Goal: Transaction & Acquisition: Purchase product/service

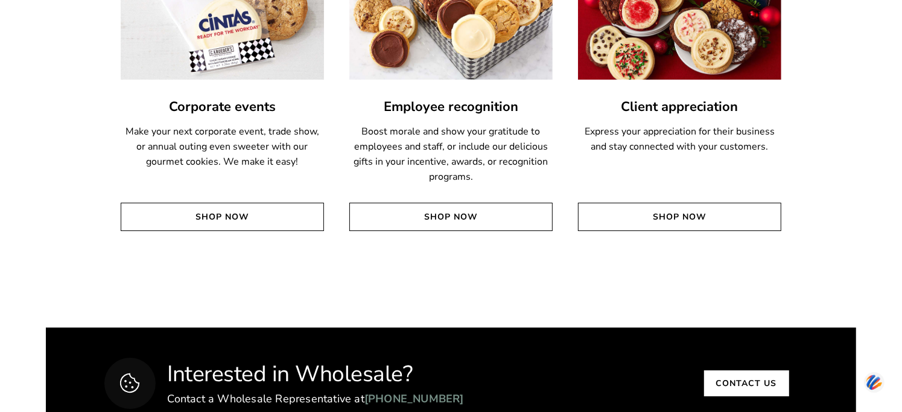
scroll to position [2917, 0]
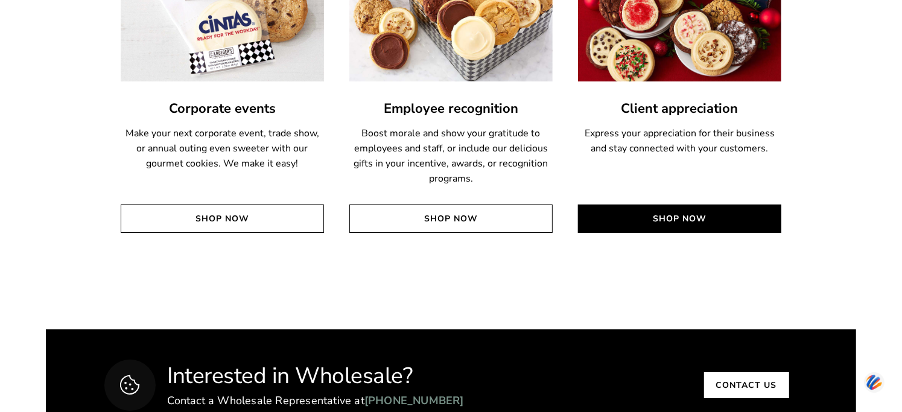
click at [685, 218] on link "Shop Now" at bounding box center [679, 218] width 203 height 28
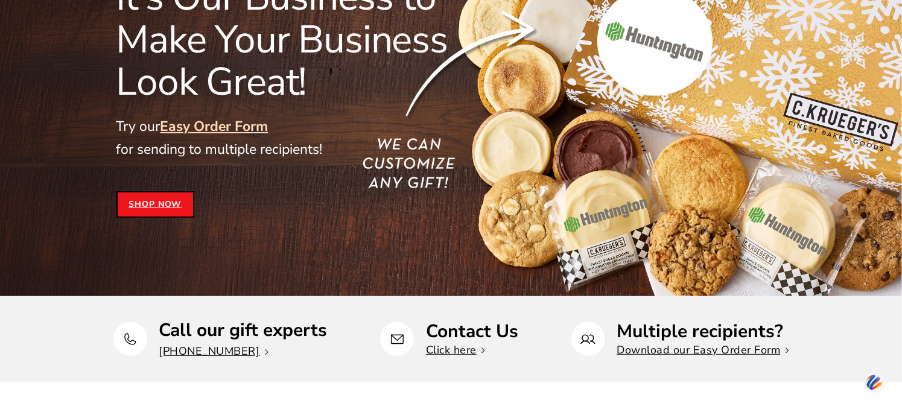
click at [116, 204] on link "Shop Now" at bounding box center [155, 204] width 78 height 27
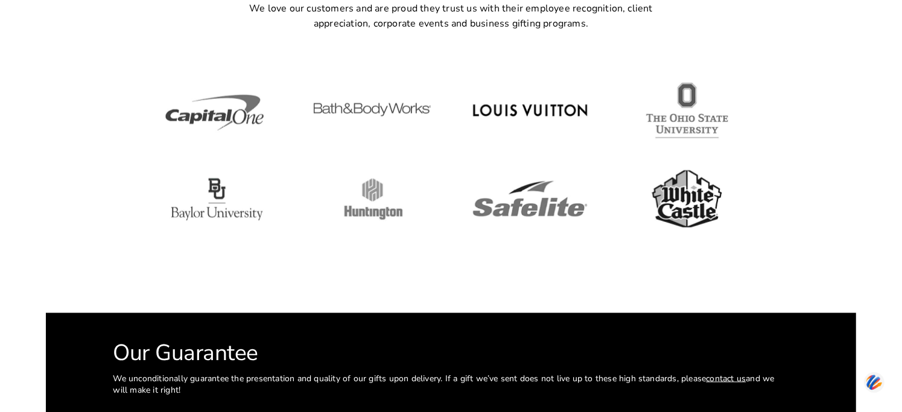
scroll to position [4310, 0]
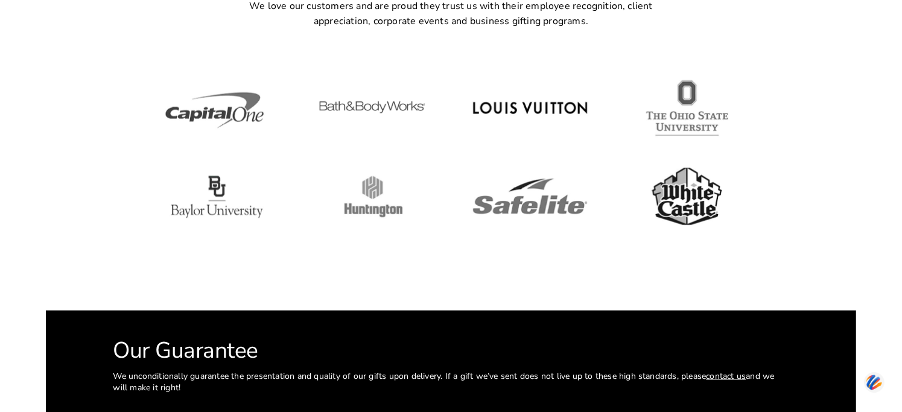
click at [394, 113] on img at bounding box center [372, 107] width 109 height 54
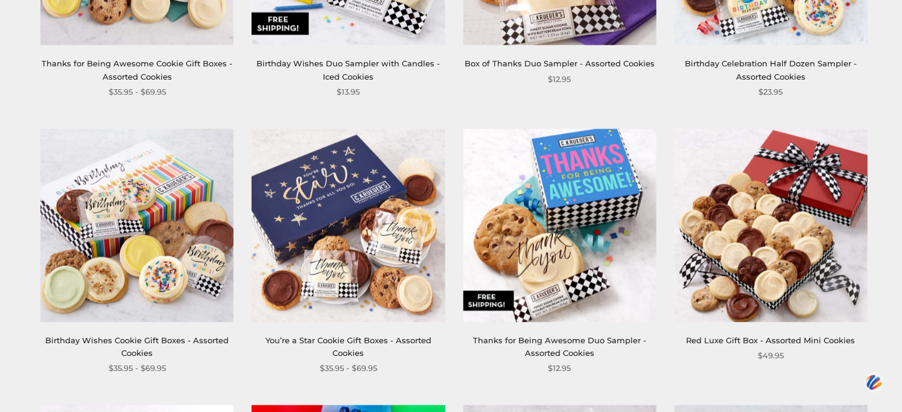
scroll to position [1007, 0]
click at [352, 63] on link "Birthday Wishes Duo Sampler with Candles - Iced Cookies" at bounding box center [347, 70] width 183 height 22
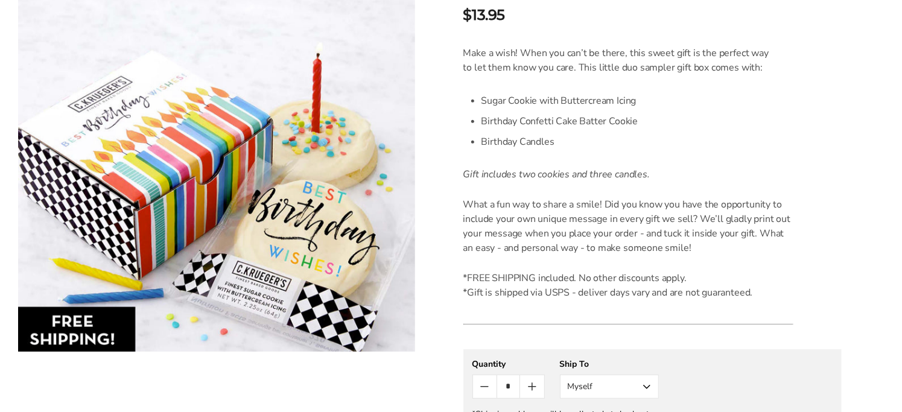
scroll to position [306, 0]
click at [378, 194] on img at bounding box center [216, 176] width 397 height 352
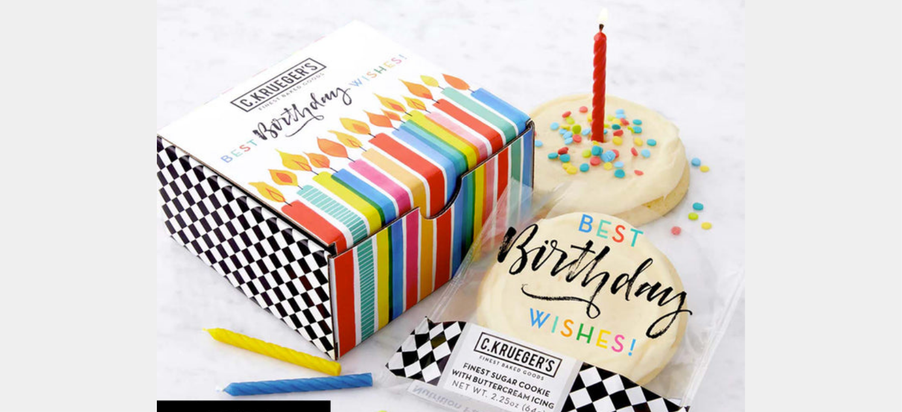
click at [378, 194] on img at bounding box center [451, 206] width 588 height 588
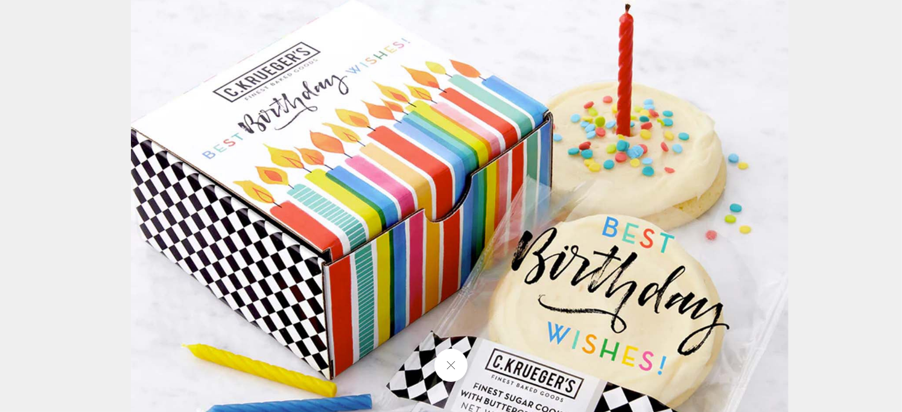
click at [378, 194] on img at bounding box center [459, 207] width 657 height 657
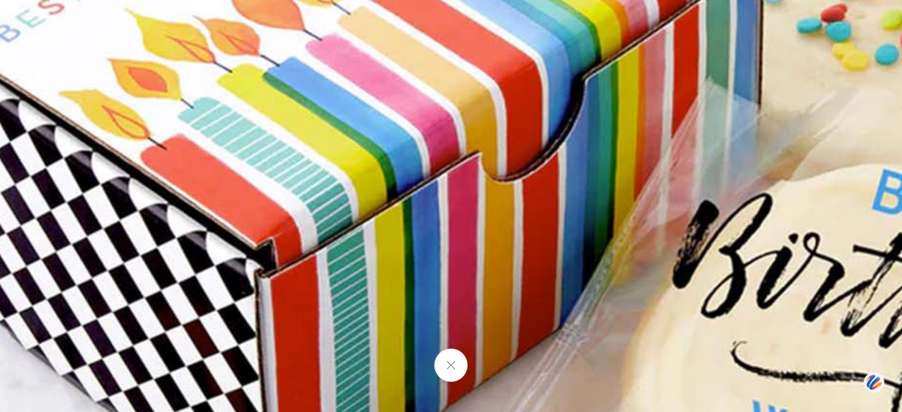
scroll to position [0, 0]
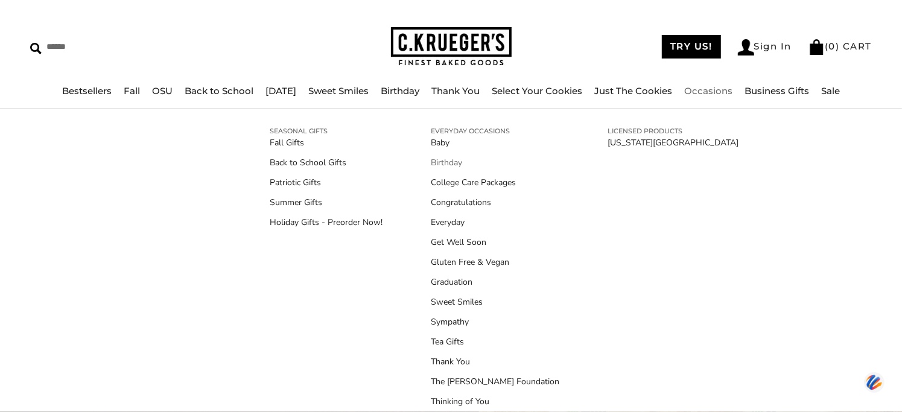
click at [435, 160] on link "Birthday" at bounding box center [495, 162] width 128 height 13
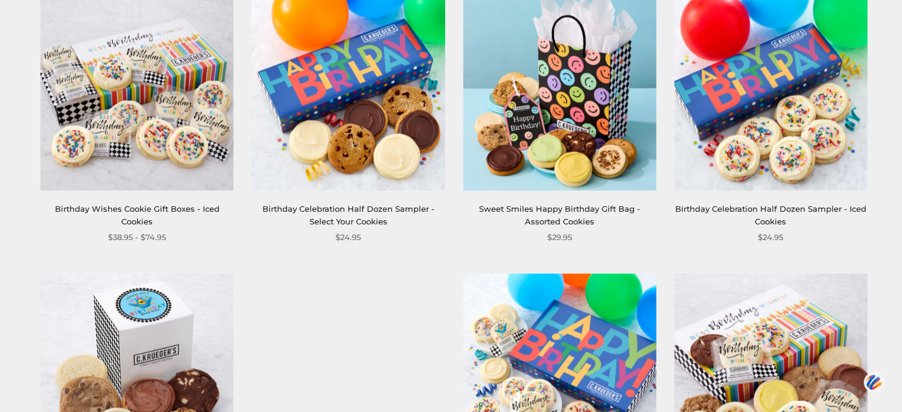
scroll to position [1085, 0]
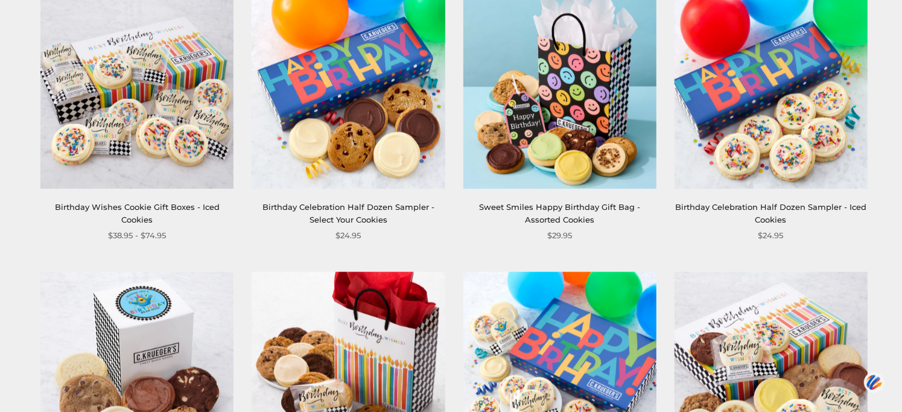
click at [588, 153] on img at bounding box center [559, 92] width 193 height 193
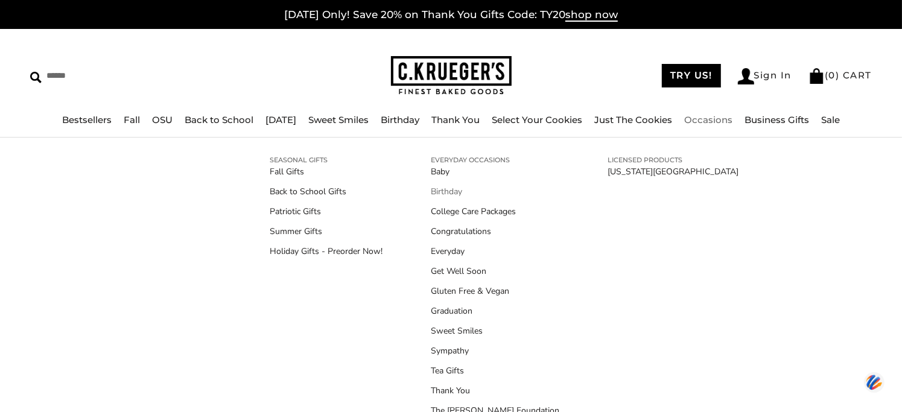
click at [453, 195] on link "Birthday" at bounding box center [495, 191] width 128 height 13
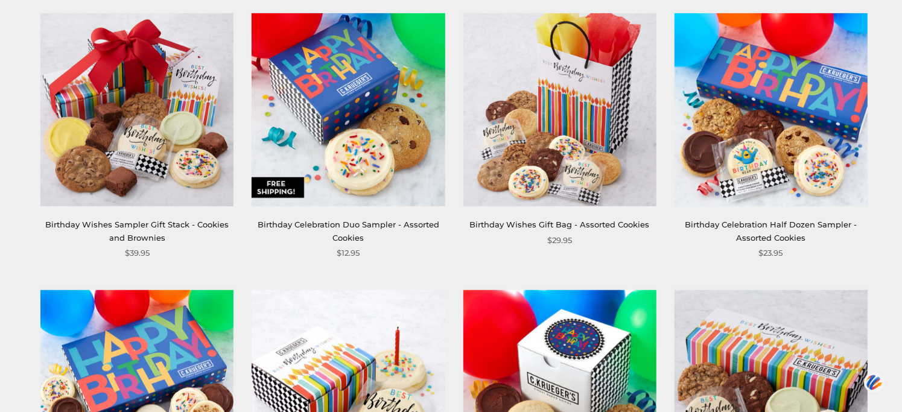
scroll to position [514, 0]
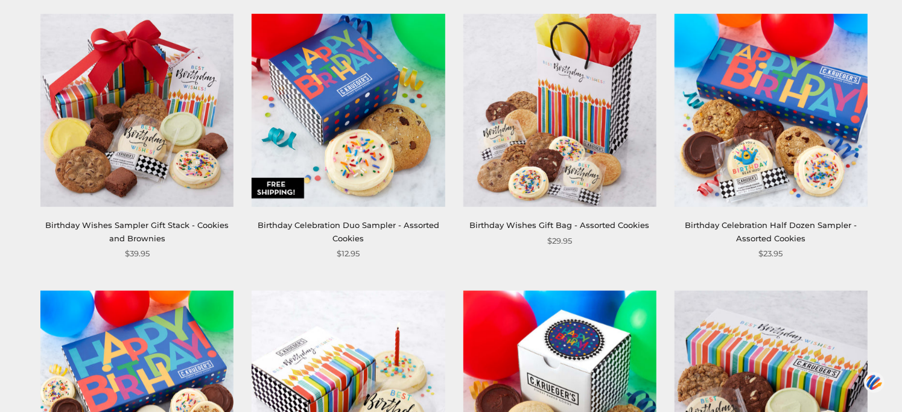
click at [358, 134] on img at bounding box center [348, 110] width 193 height 193
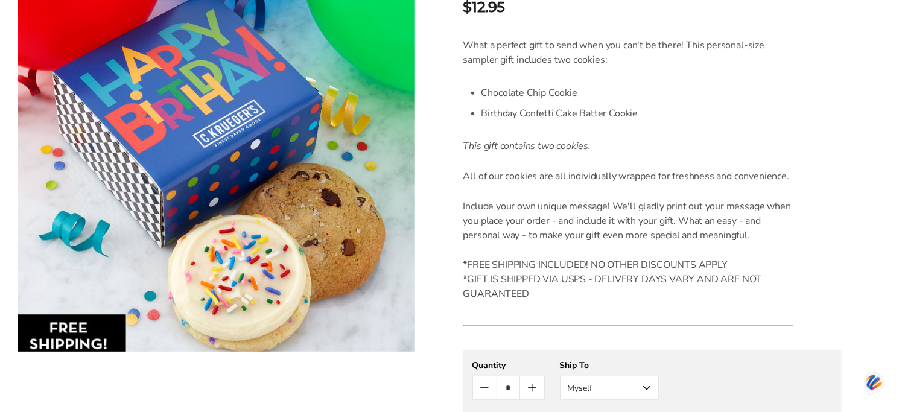
scroll to position [314, 0]
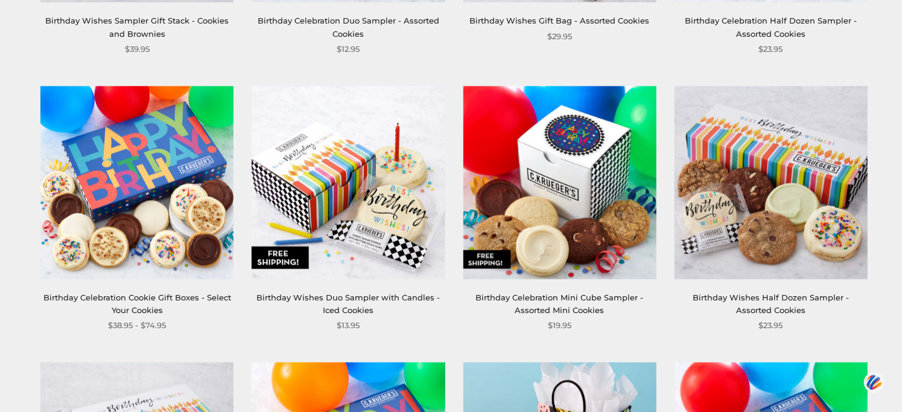
scroll to position [722, 0]
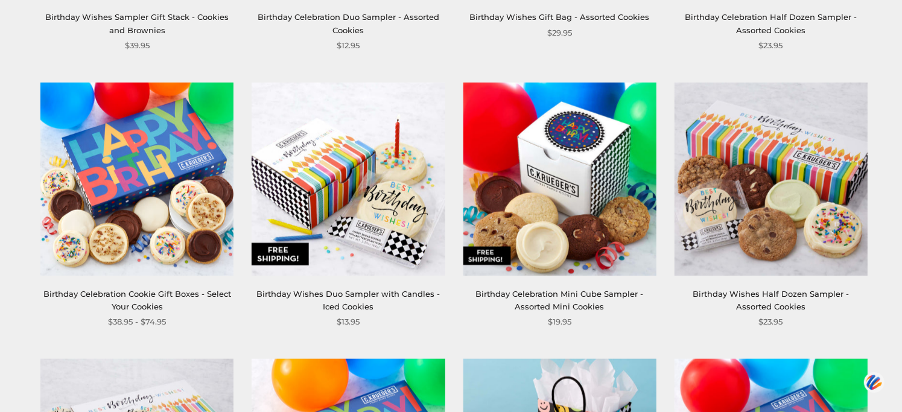
click at [385, 213] on img at bounding box center [348, 178] width 193 height 193
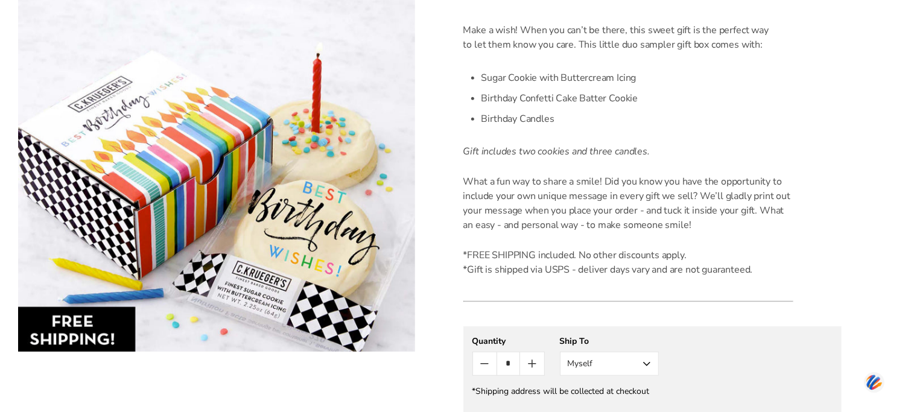
scroll to position [328, 0]
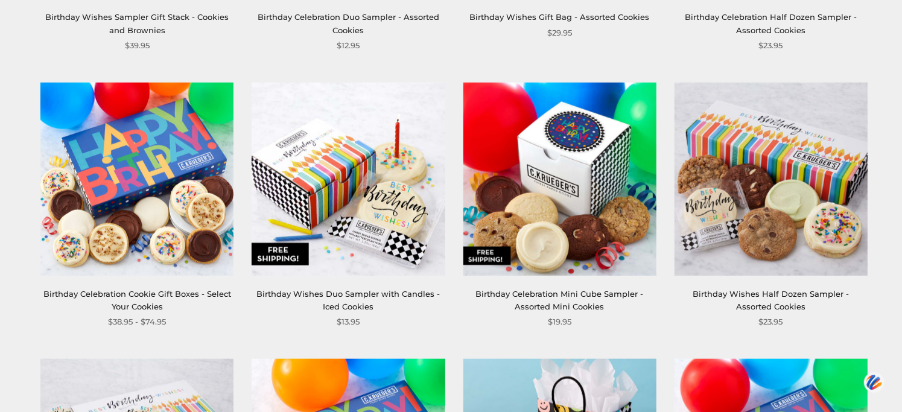
click at [542, 140] on img at bounding box center [559, 178] width 193 height 193
